Goal: Task Accomplishment & Management: Manage account settings

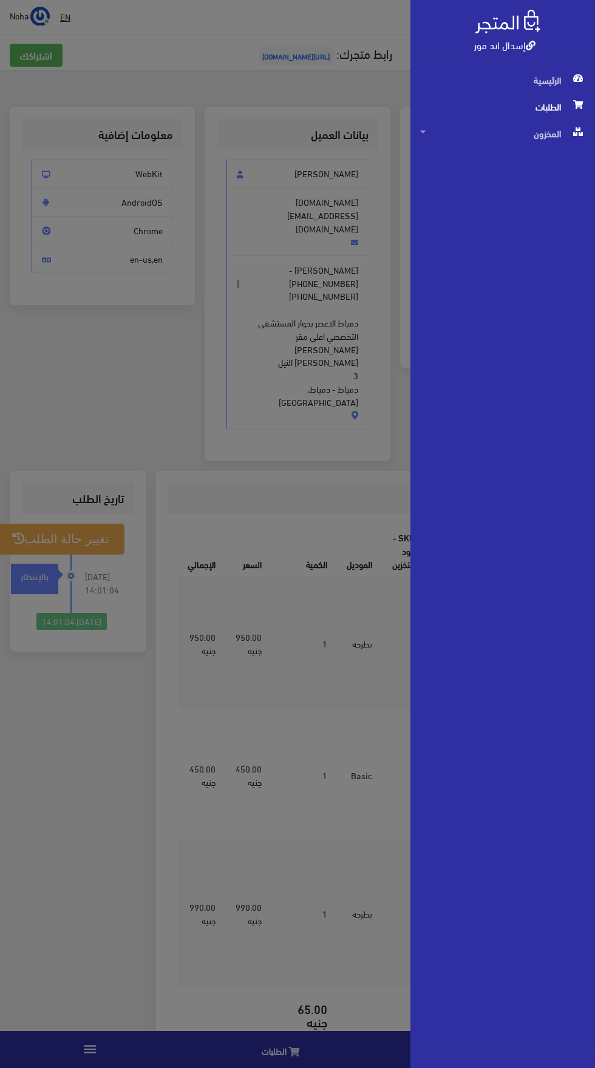
scroll to position [29, 0]
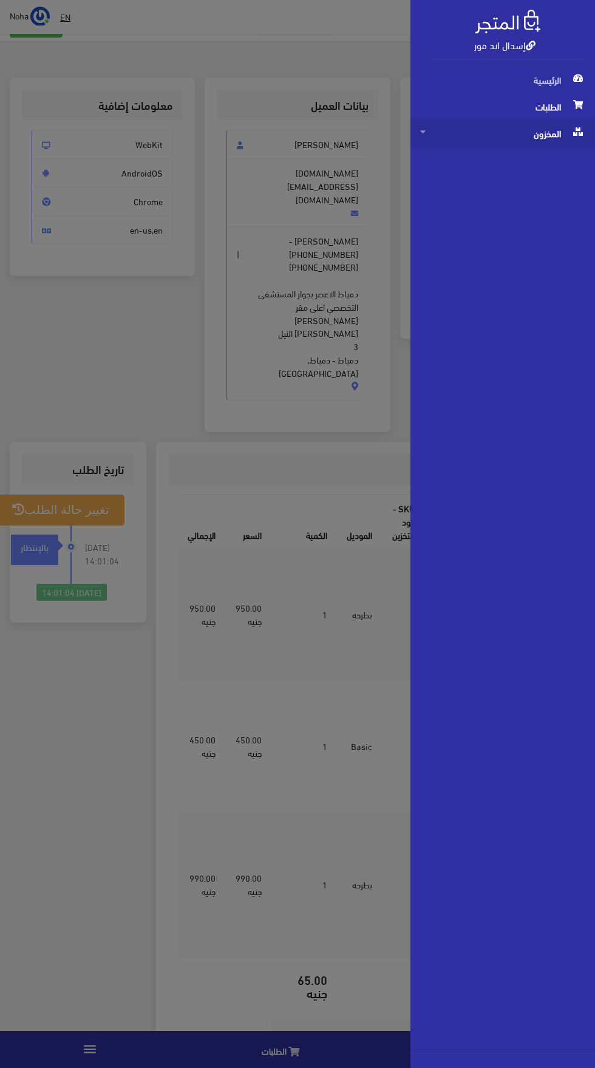
click at [481, 141] on span "المخزون" at bounding box center [502, 133] width 165 height 27
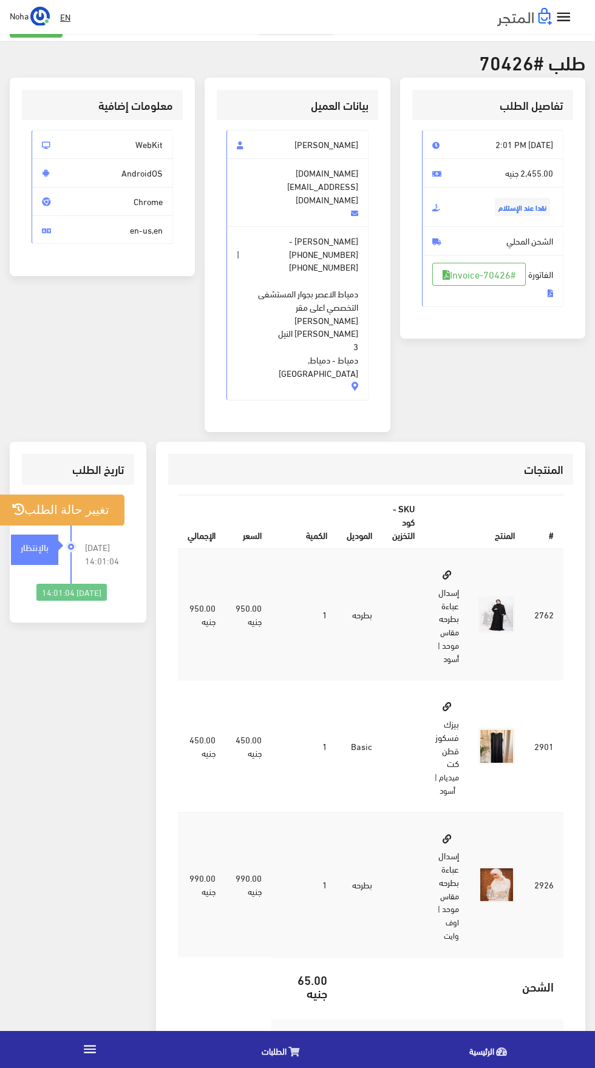
click at [90, 1048] on icon "" at bounding box center [90, 1049] width 16 height 16
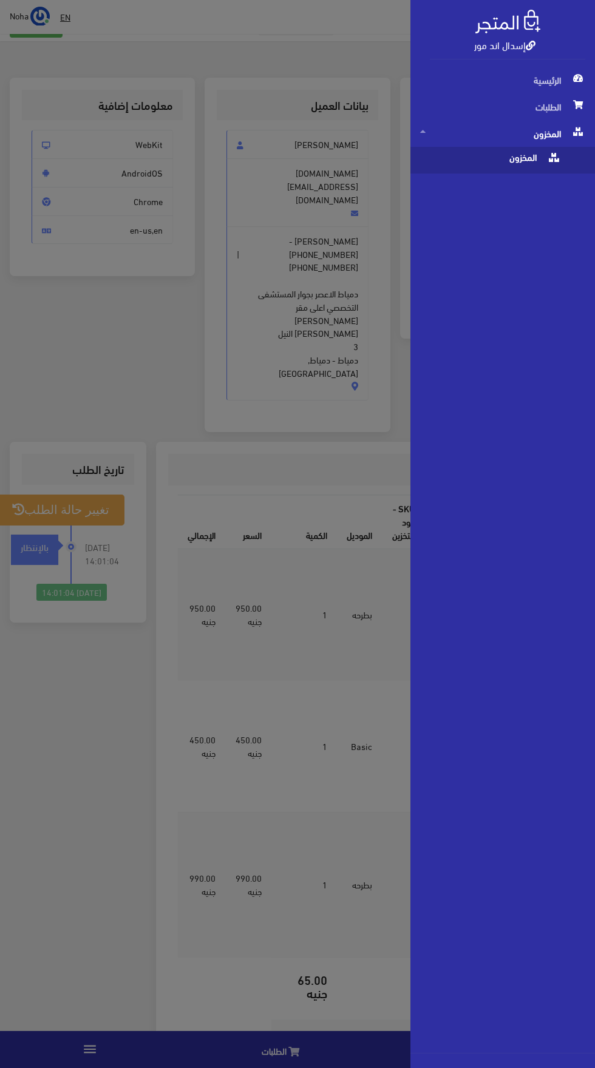
click at [494, 163] on span "المخزون" at bounding box center [490, 160] width 141 height 27
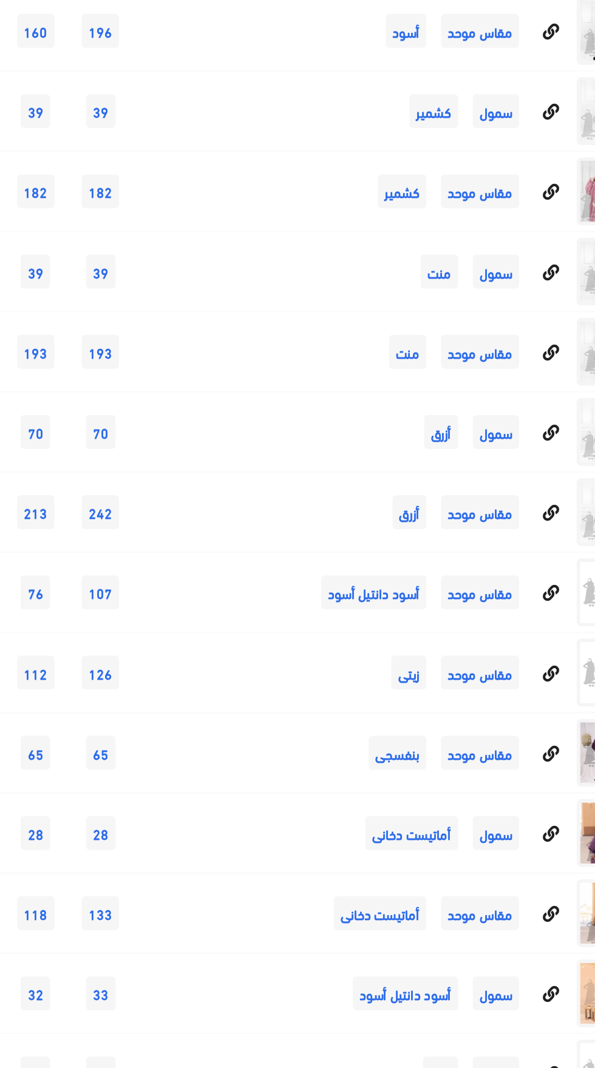
scroll to position [4877, 0]
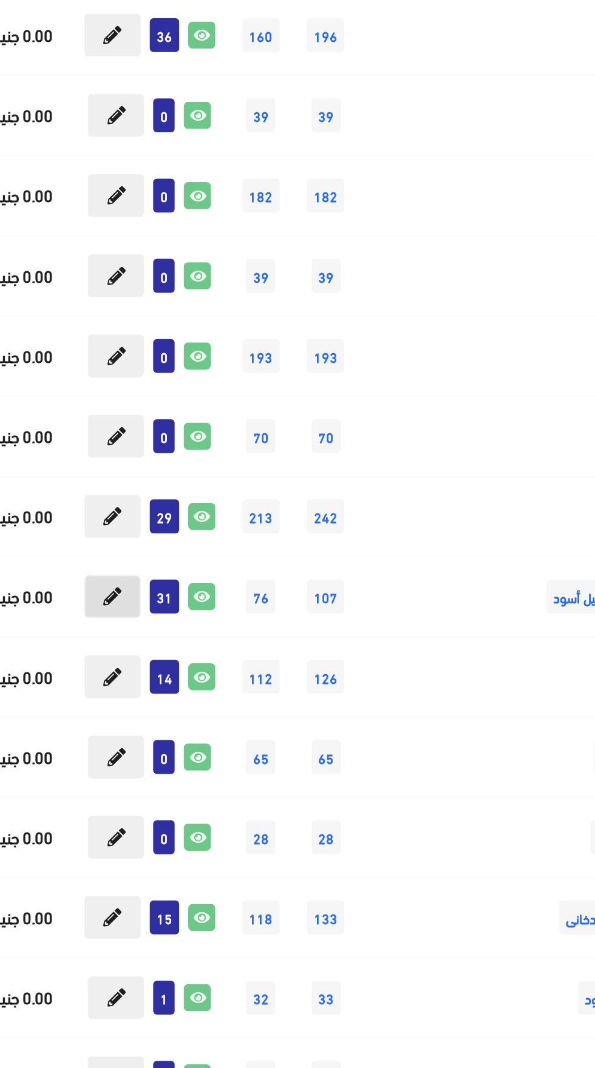
click at [91, 716] on icon at bounding box center [95, 717] width 10 height 10
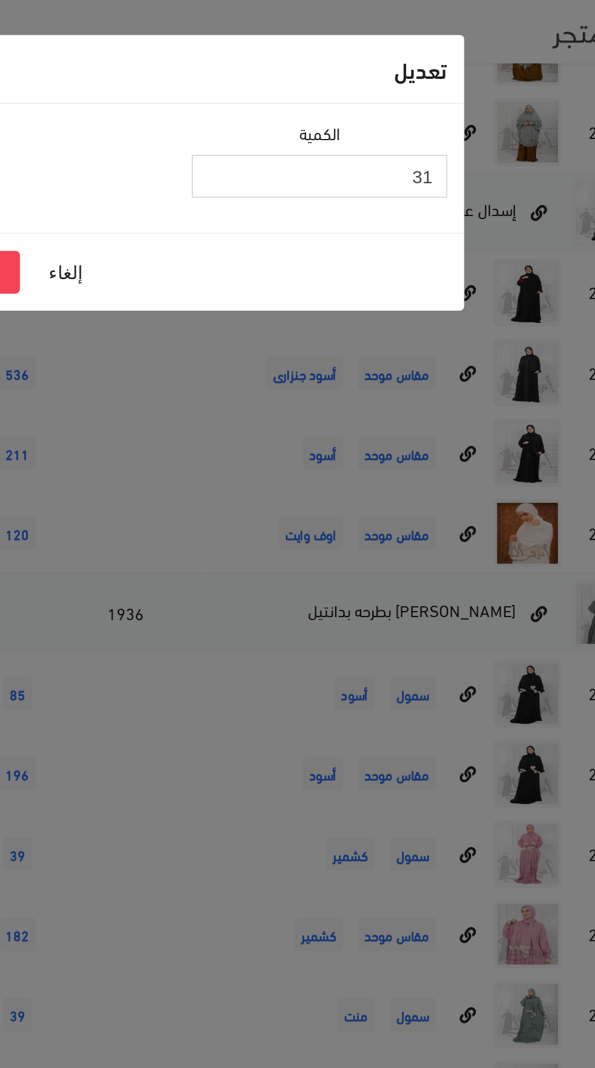
click at [360, 98] on input "31" at bounding box center [371, 94] width 137 height 23
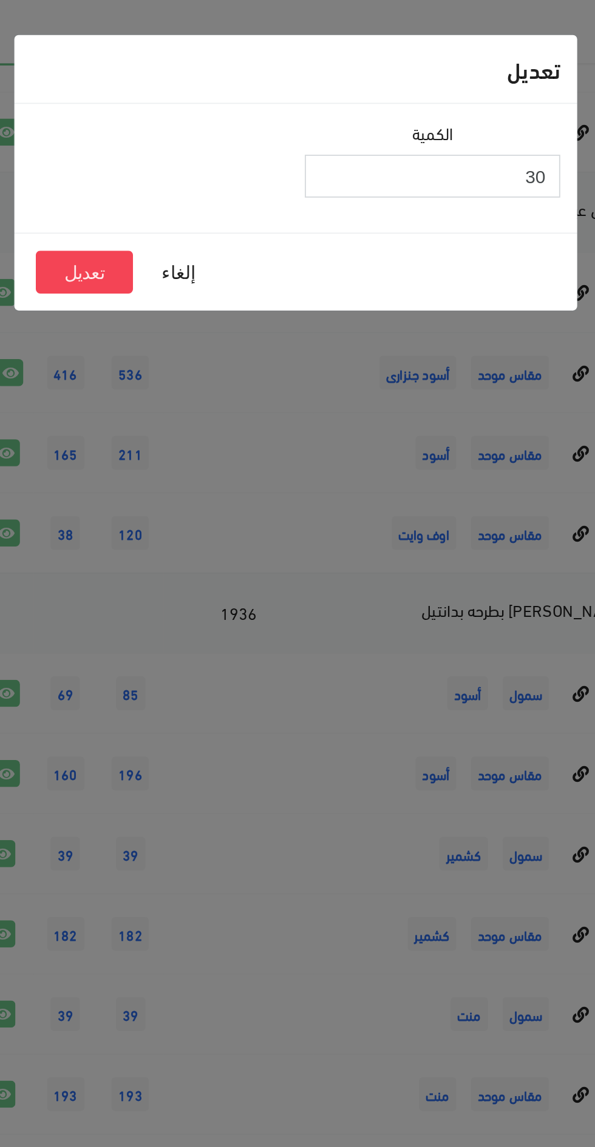
type input "30"
click at [170, 141] on button "تعديل" at bounding box center [185, 146] width 52 height 23
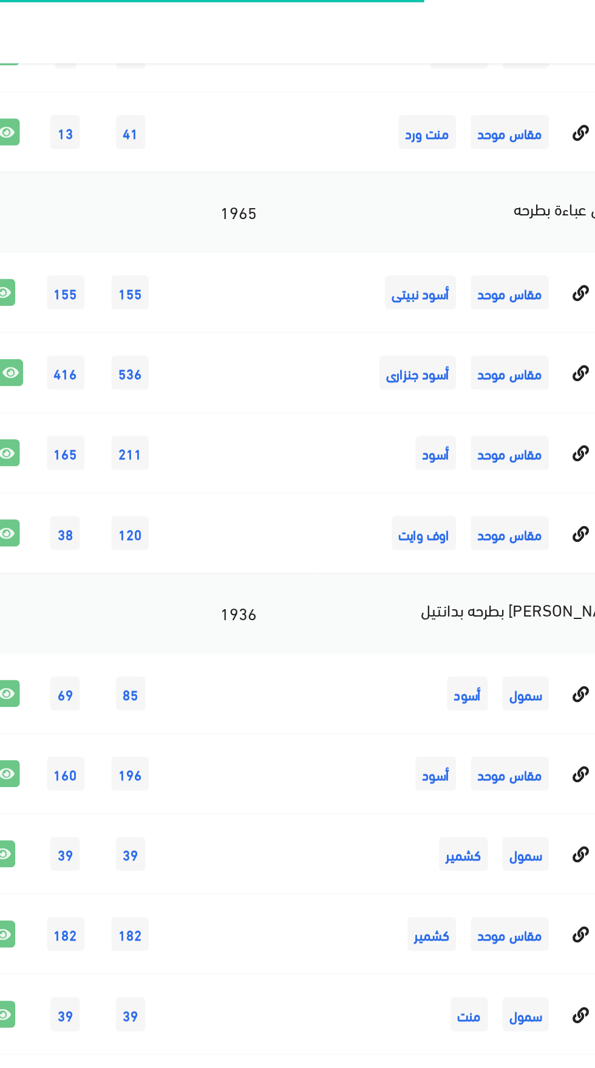
scroll to position [4877, 0]
